Goal: Task Accomplishment & Management: Manage account settings

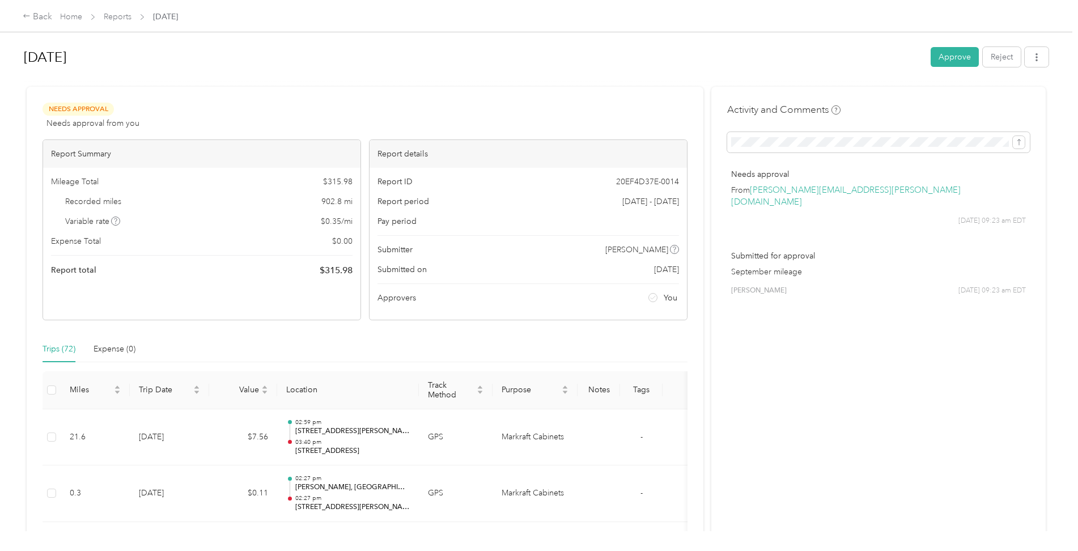
click at [937, 58] on button "Approve" at bounding box center [955, 57] width 48 height 20
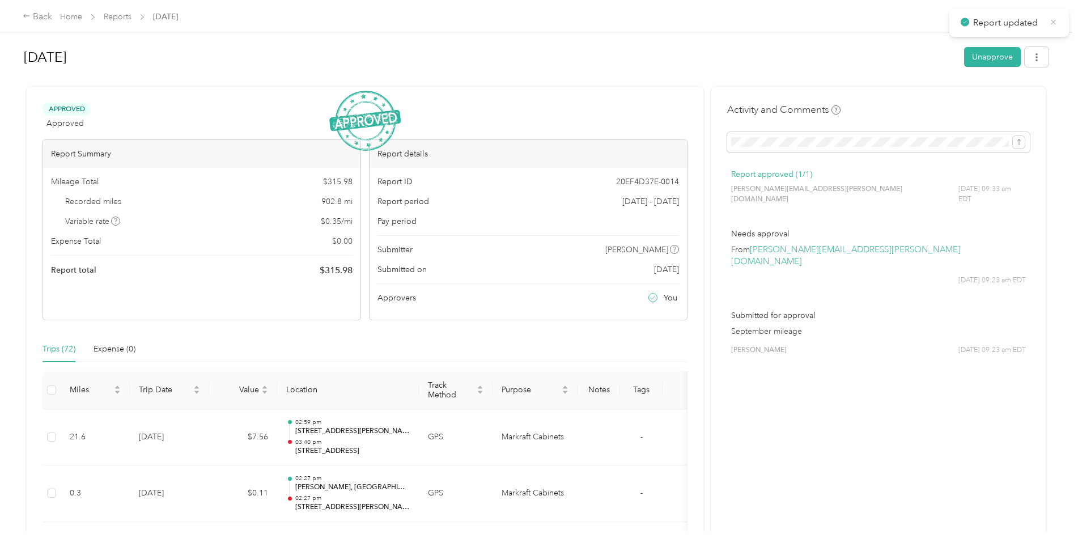
click at [1052, 26] on icon at bounding box center [1053, 22] width 9 height 10
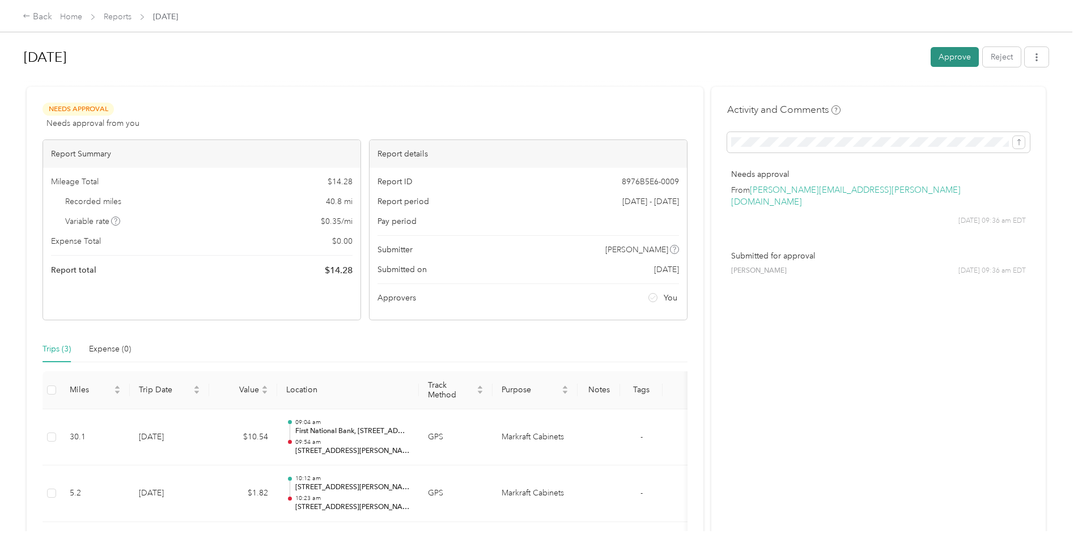
click at [954, 56] on button "Approve" at bounding box center [955, 57] width 48 height 20
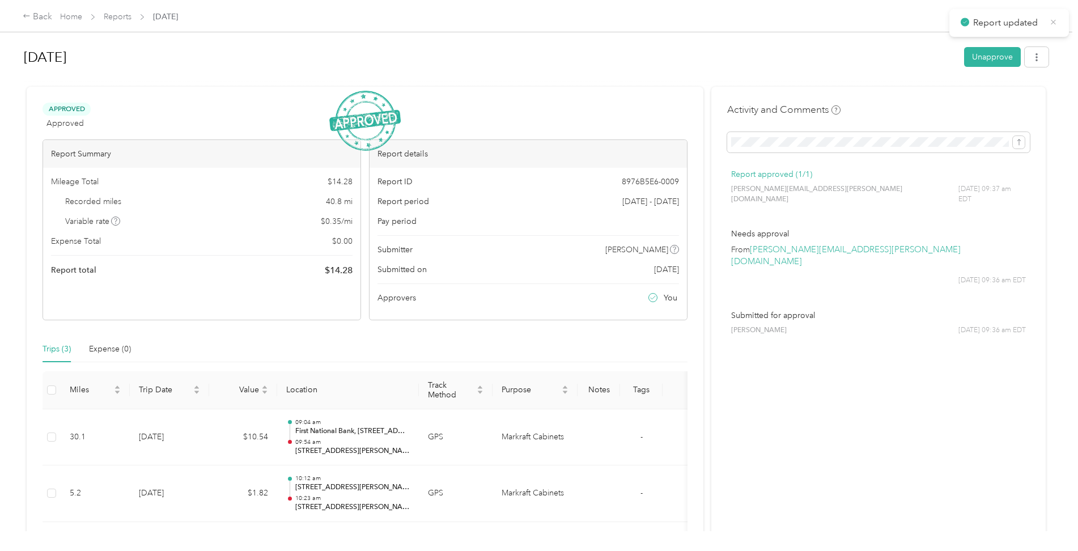
click at [1051, 21] on icon at bounding box center [1053, 22] width 9 height 10
